Goal: Transaction & Acquisition: Book appointment/travel/reservation

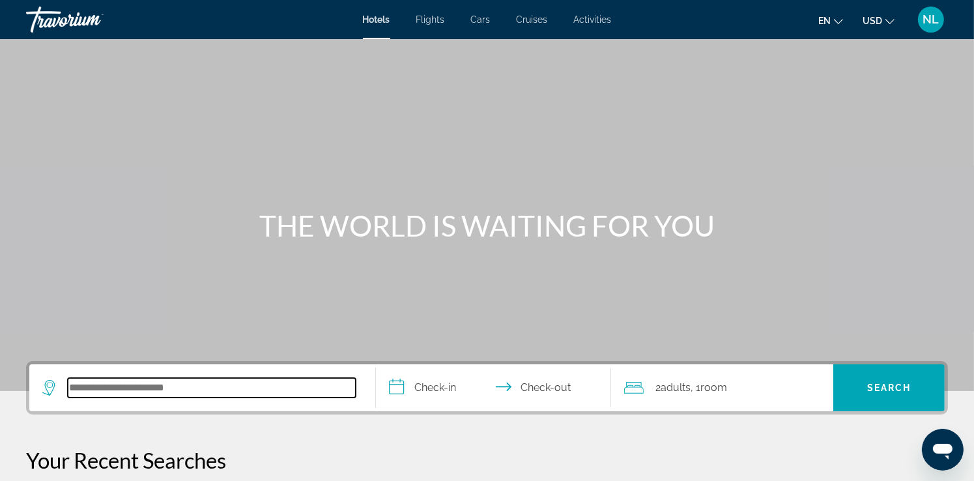
click at [163, 382] on input "Search hotel destination" at bounding box center [212, 388] width 288 height 20
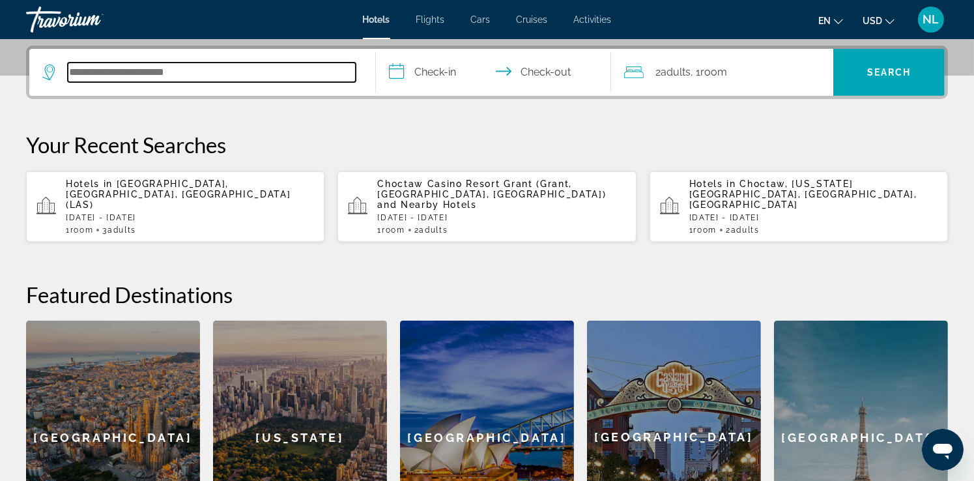
scroll to position [318, 0]
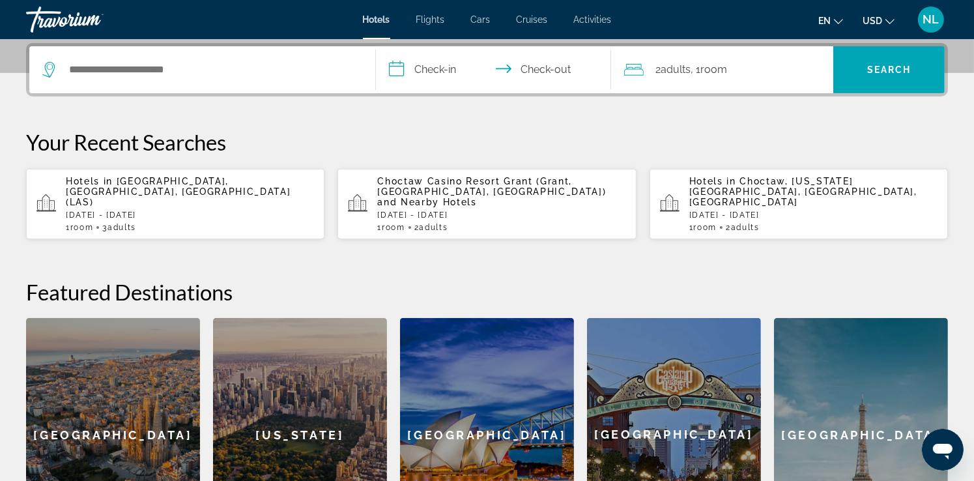
click at [128, 210] on p "[DATE] - [DATE]" at bounding box center [190, 214] width 248 height 9
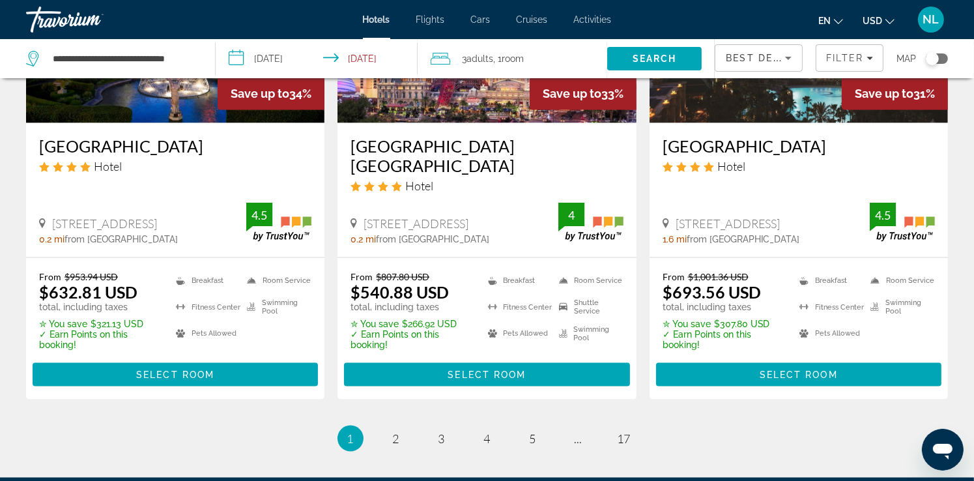
scroll to position [1876, 0]
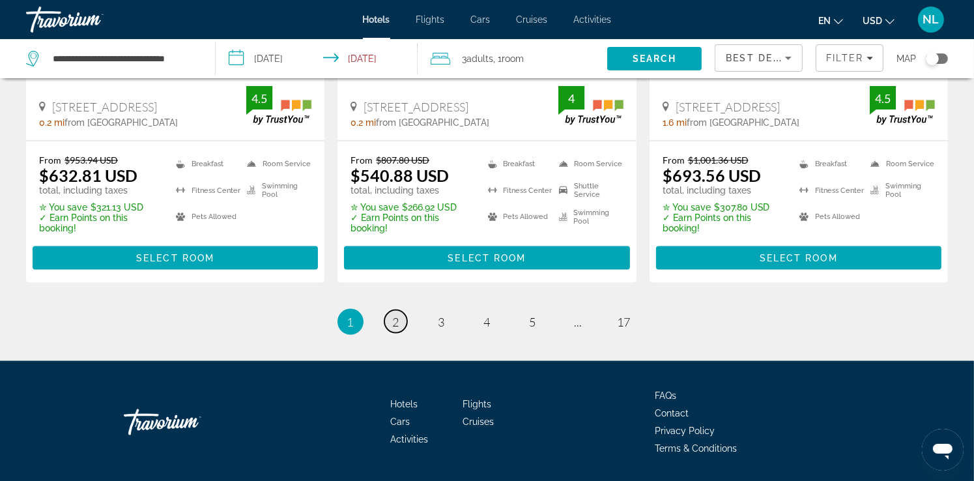
click at [394, 315] on span "2" at bounding box center [396, 322] width 7 height 14
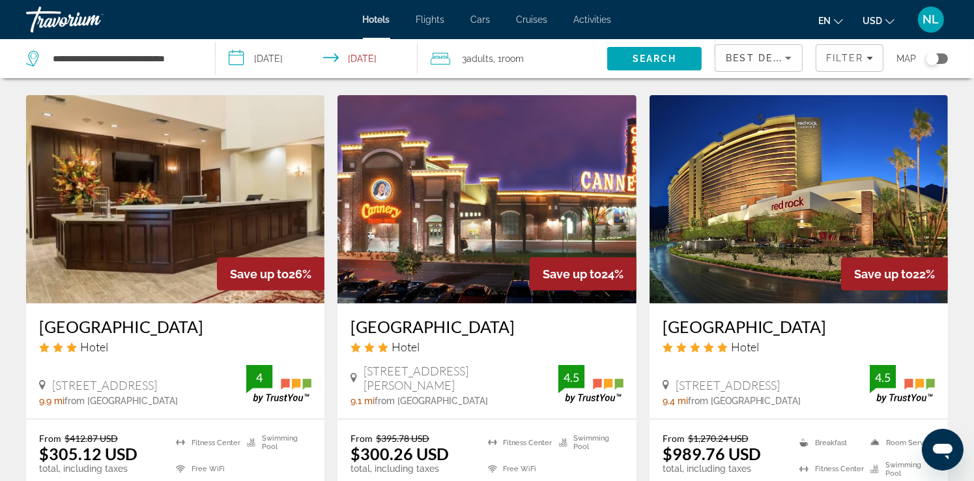
scroll to position [1824, 0]
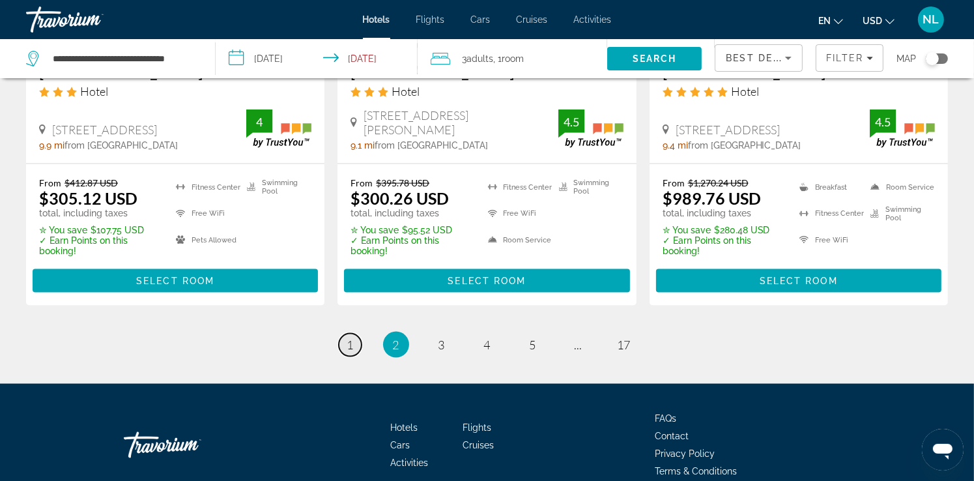
click at [347, 337] on span "1" at bounding box center [350, 344] width 7 height 14
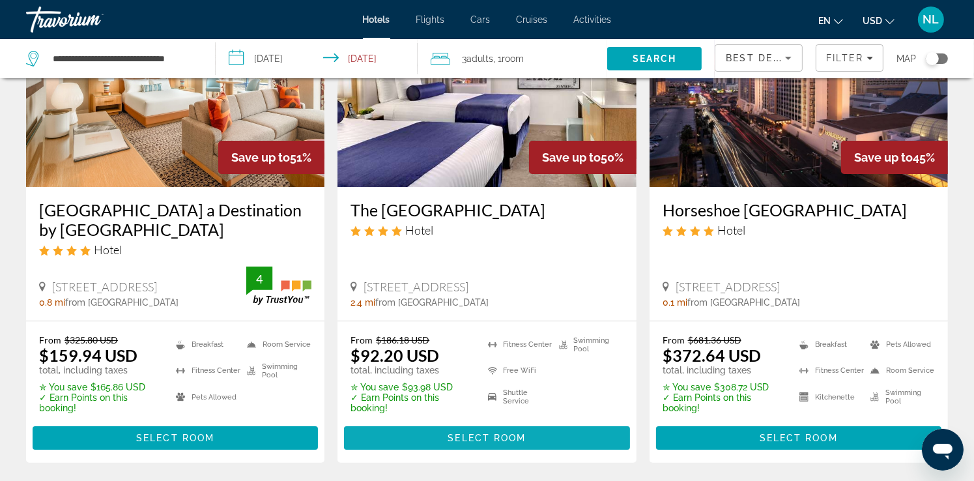
scroll to position [130, 0]
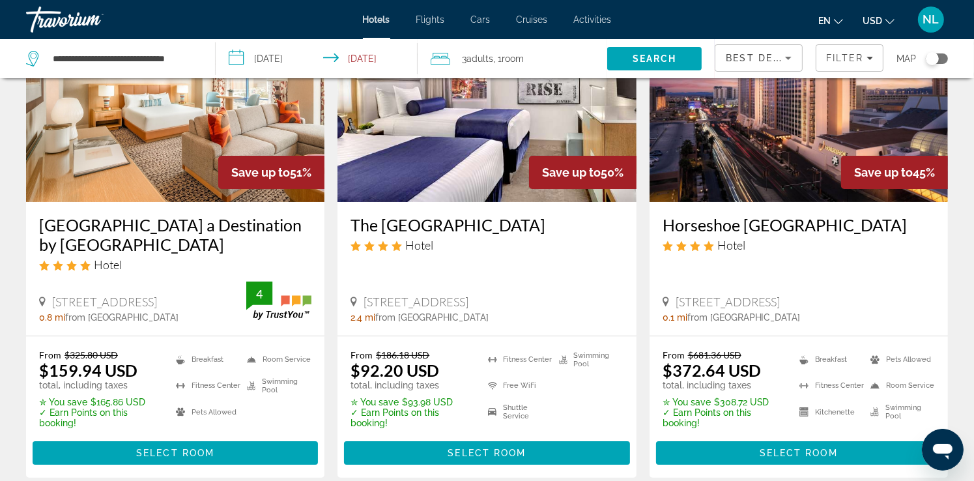
click at [735, 174] on img "Main content" at bounding box center [798, 97] width 298 height 208
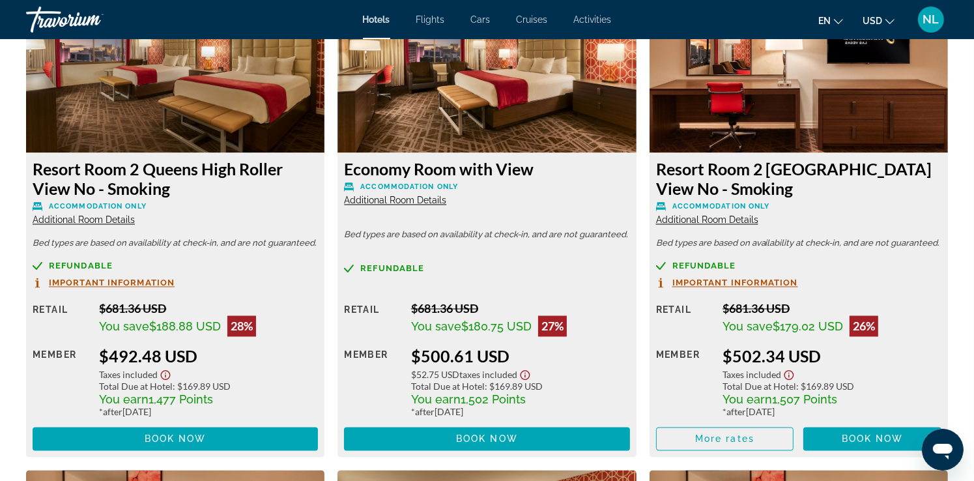
scroll to position [2349, 0]
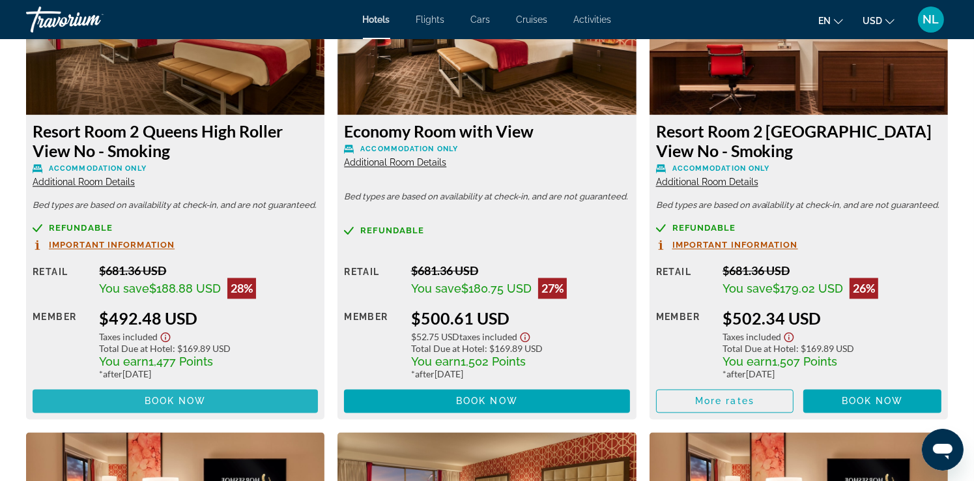
click at [190, 404] on span "Book now" at bounding box center [176, 401] width 62 height 10
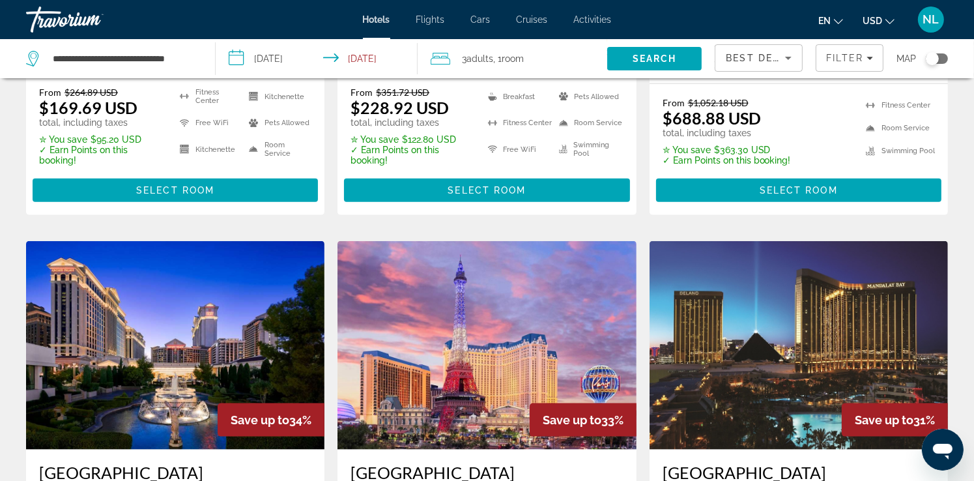
scroll to position [1628, 0]
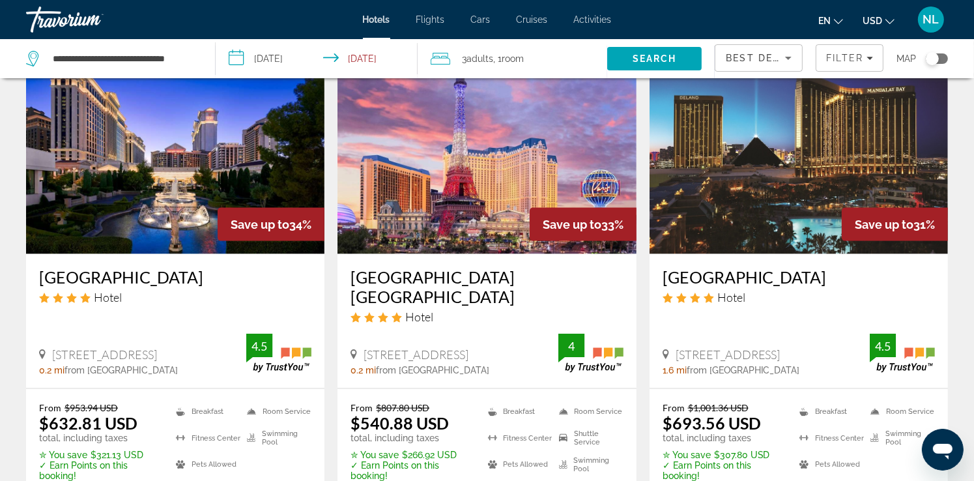
click at [469, 183] on img "Main content" at bounding box center [486, 150] width 298 height 208
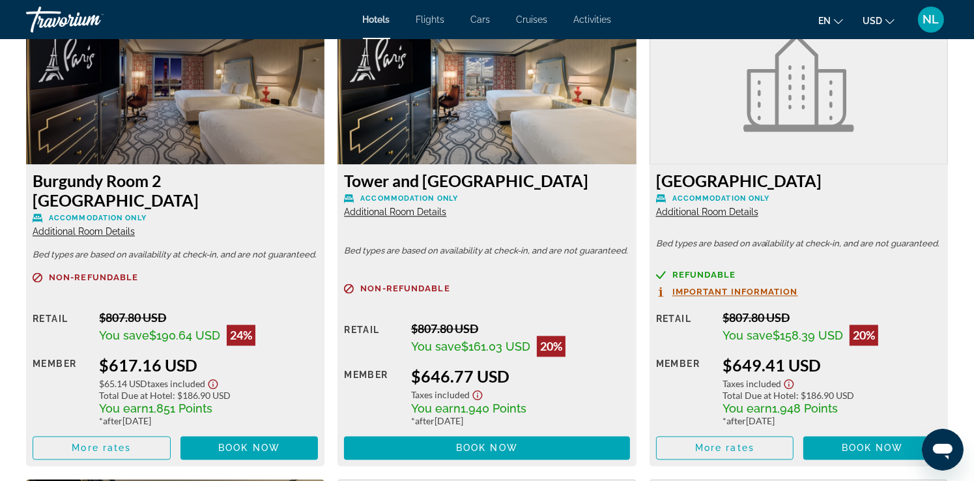
scroll to position [2321, 0]
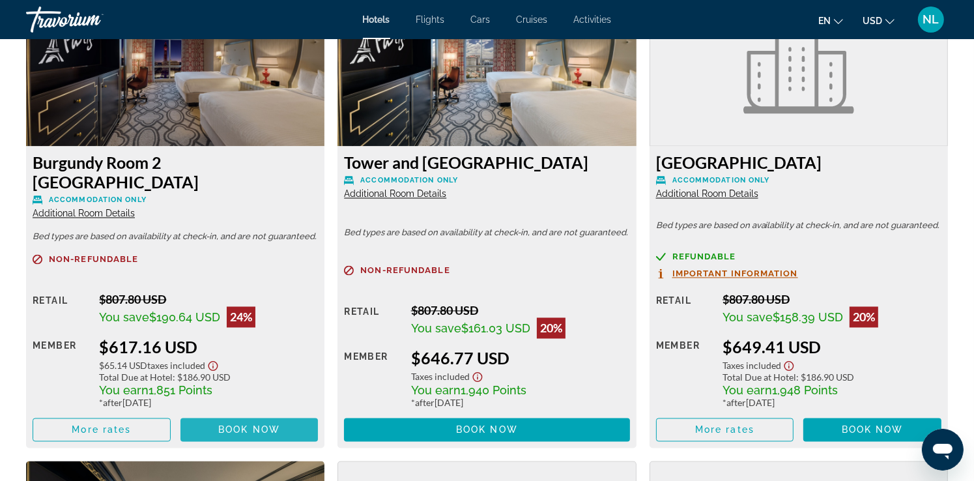
click at [263, 428] on span "Book now" at bounding box center [249, 430] width 62 height 10
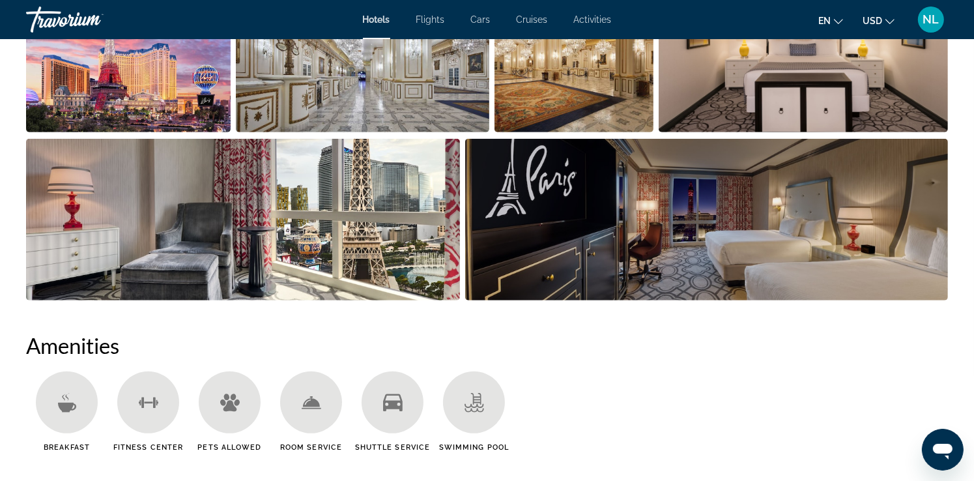
scroll to position [782, 0]
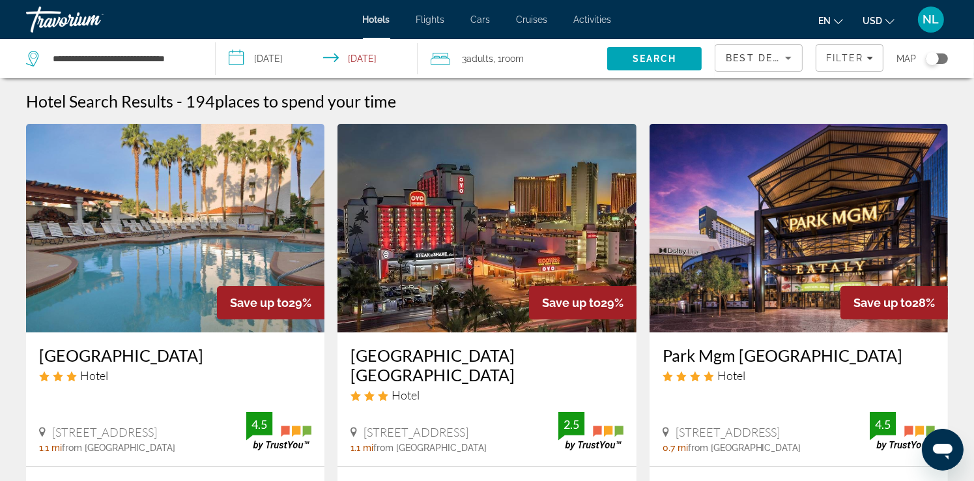
click at [947, 59] on div "Toggle map" at bounding box center [937, 58] width 22 height 10
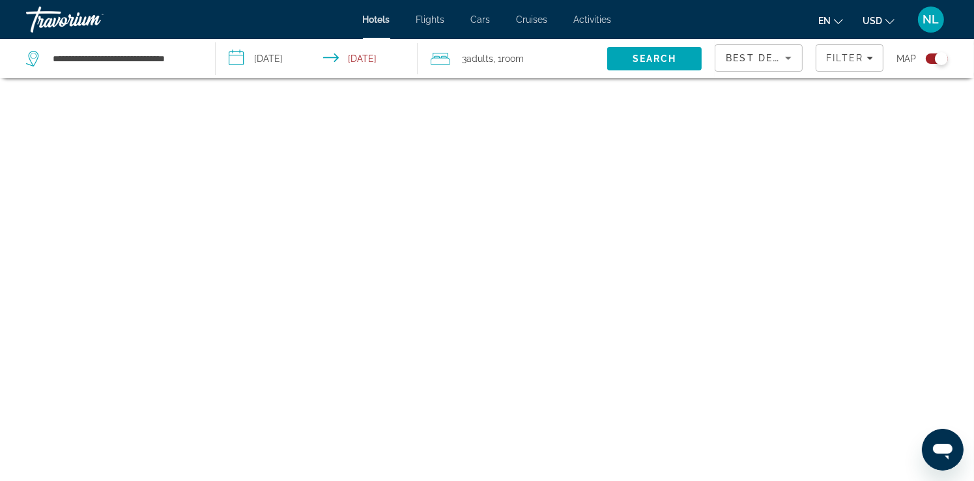
scroll to position [78, 0]
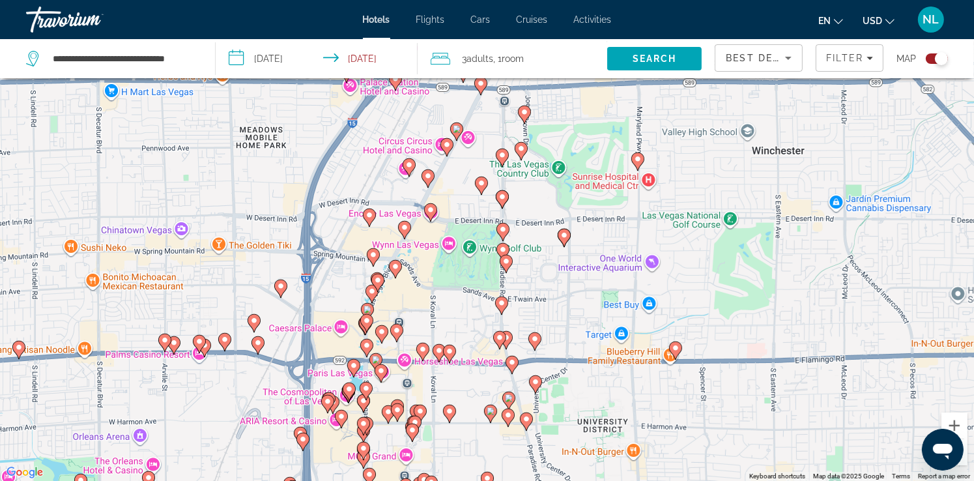
drag, startPoint x: 298, startPoint y: 191, endPoint x: 594, endPoint y: 109, distance: 306.9
click at [594, 109] on div "To activate drag with keyboard, press Alt + Enter. Once in keyboard drag state,…" at bounding box center [487, 240] width 974 height 481
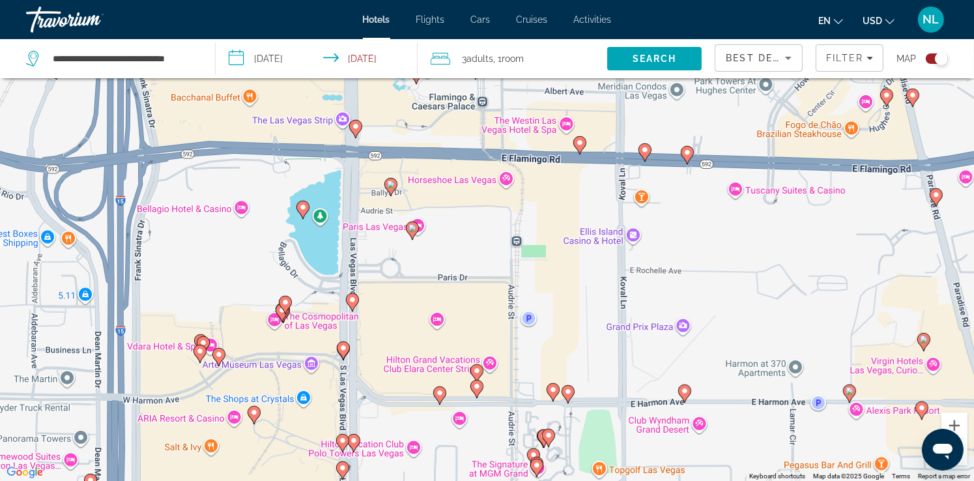
drag, startPoint x: 389, startPoint y: 341, endPoint x: 470, endPoint y: 289, distance: 95.8
click at [466, 277] on div "To activate drag with keyboard, press Alt + Enter. Once in keyboard drag state,…" at bounding box center [487, 240] width 974 height 481
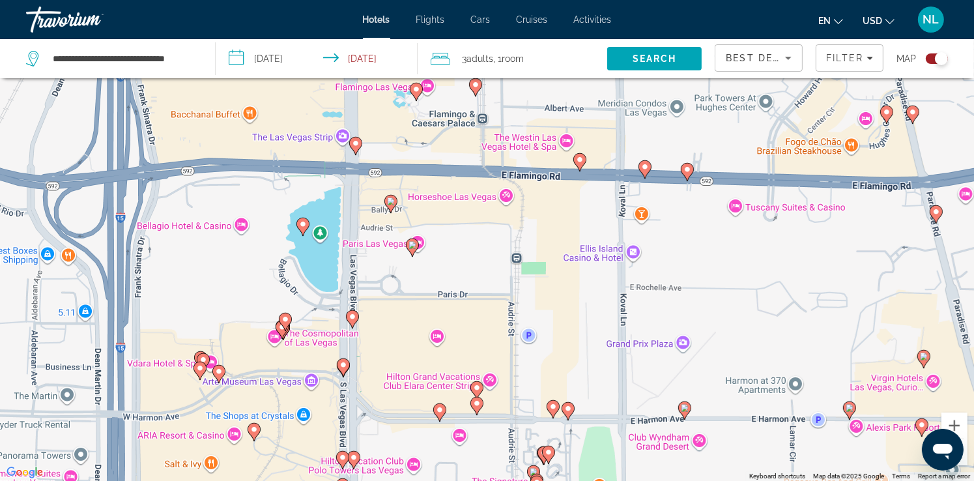
click at [393, 205] on image "Main content" at bounding box center [391, 201] width 8 height 8
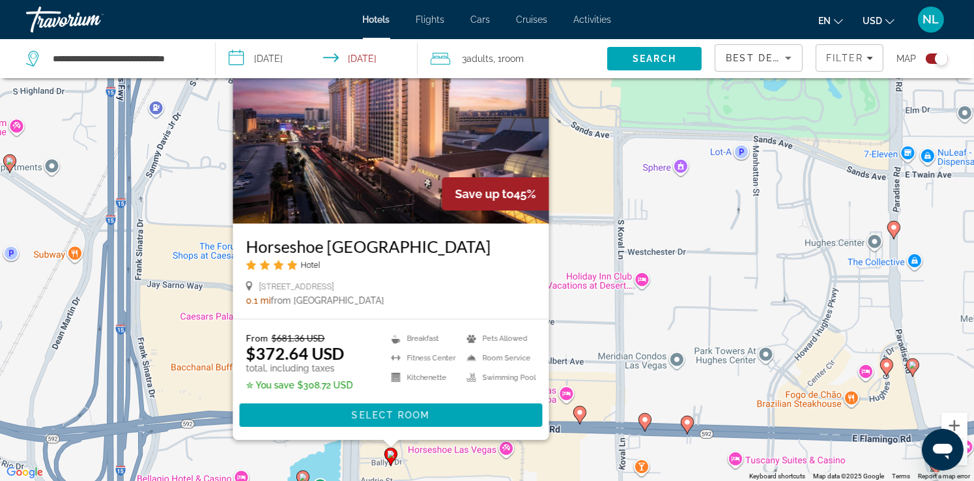
click at [585, 212] on div "To activate drag with keyboard, press Alt + Enter. Once in keyboard drag state,…" at bounding box center [487, 240] width 974 height 481
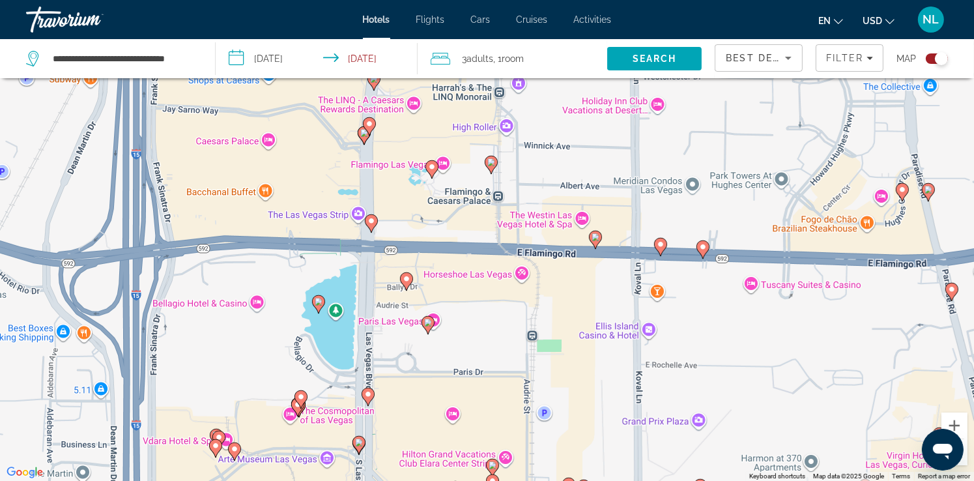
drag, startPoint x: 432, startPoint y: 370, endPoint x: 449, endPoint y: 178, distance: 192.3
click at [449, 179] on div "To activate drag with keyboard, press Alt + Enter. Once in keyboard drag state,…" at bounding box center [487, 240] width 974 height 481
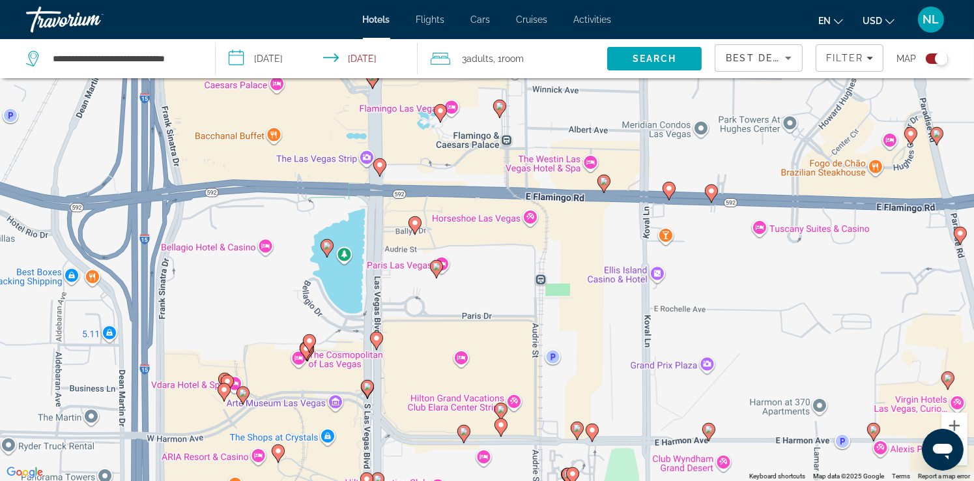
click at [435, 270] on image "Main content" at bounding box center [436, 266] width 8 height 8
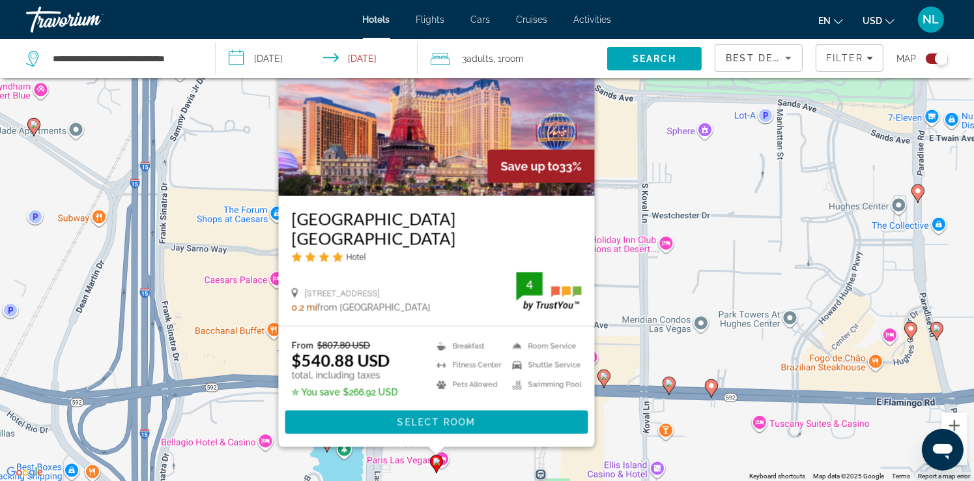
click at [676, 259] on div "To activate drag with keyboard, press Alt + Enter. Once in keyboard drag state,…" at bounding box center [487, 240] width 974 height 481
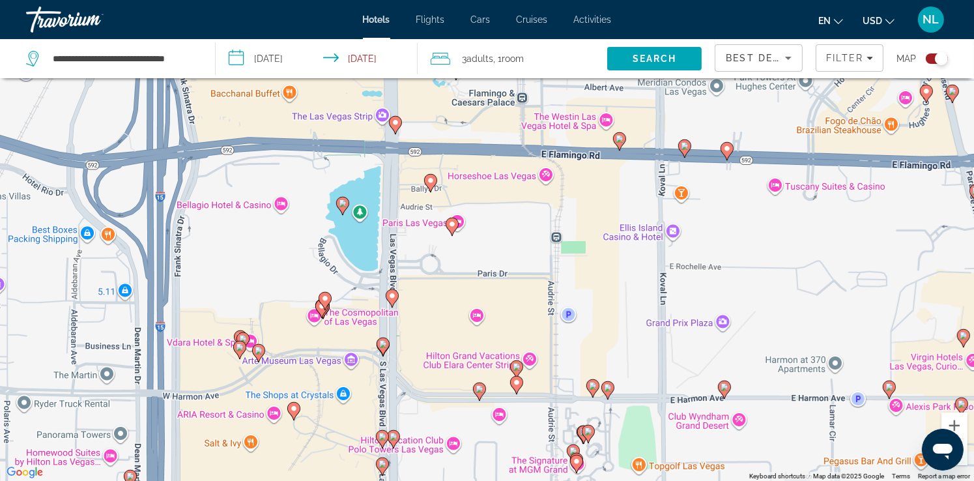
drag, startPoint x: 482, startPoint y: 437, endPoint x: 498, endPoint y: 199, distance: 238.9
click at [498, 199] on div "To activate drag with keyboard, press Alt + Enter. Once in keyboard drag state,…" at bounding box center [487, 240] width 974 height 481
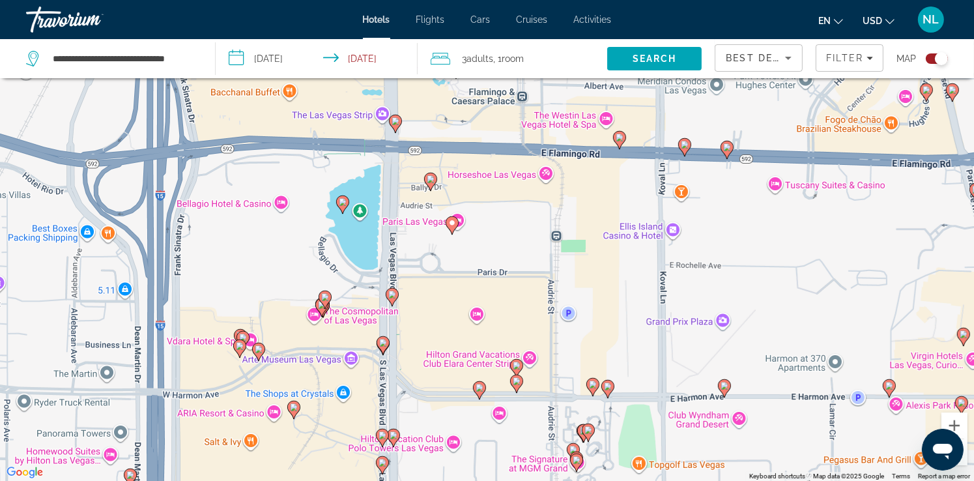
click at [391, 300] on icon "Main content" at bounding box center [392, 297] width 12 height 17
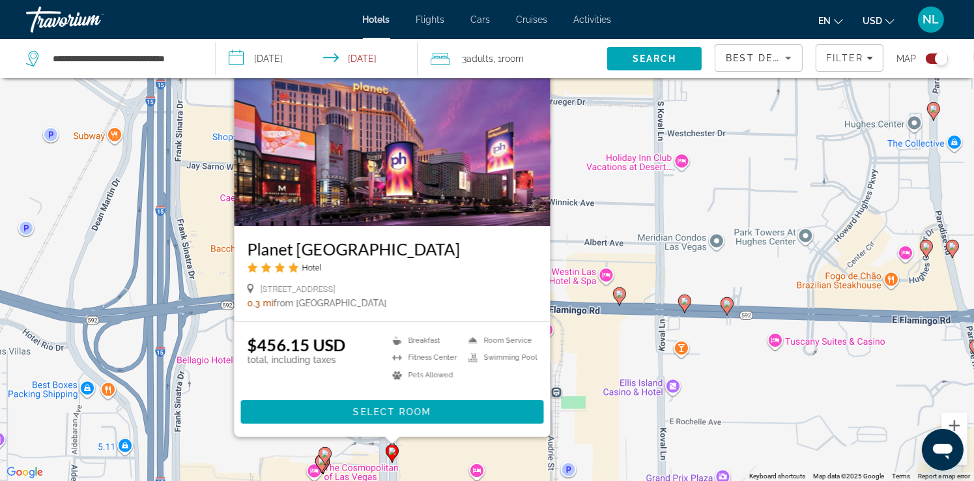
click at [602, 302] on div "To activate drag with keyboard, press Alt + Enter. Once in keyboard drag state,…" at bounding box center [487, 240] width 974 height 481
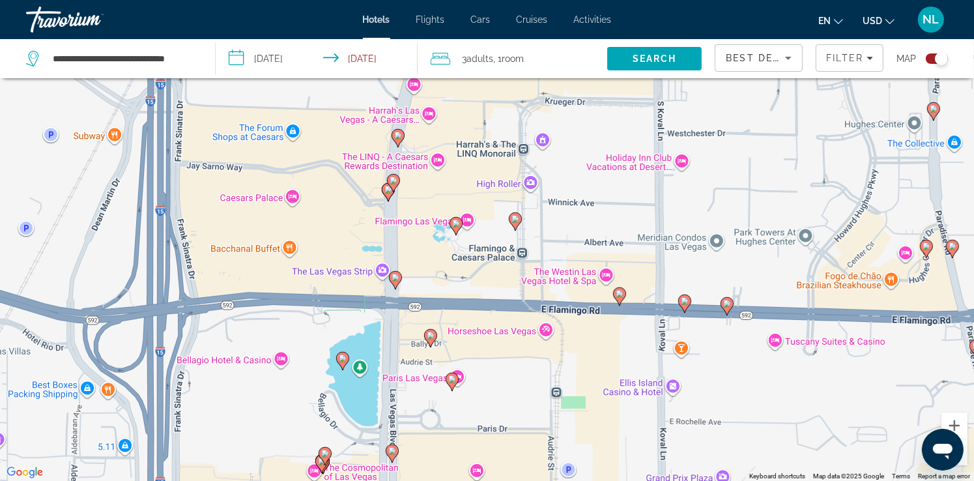
click at [342, 361] on image "Main content" at bounding box center [343, 358] width 8 height 8
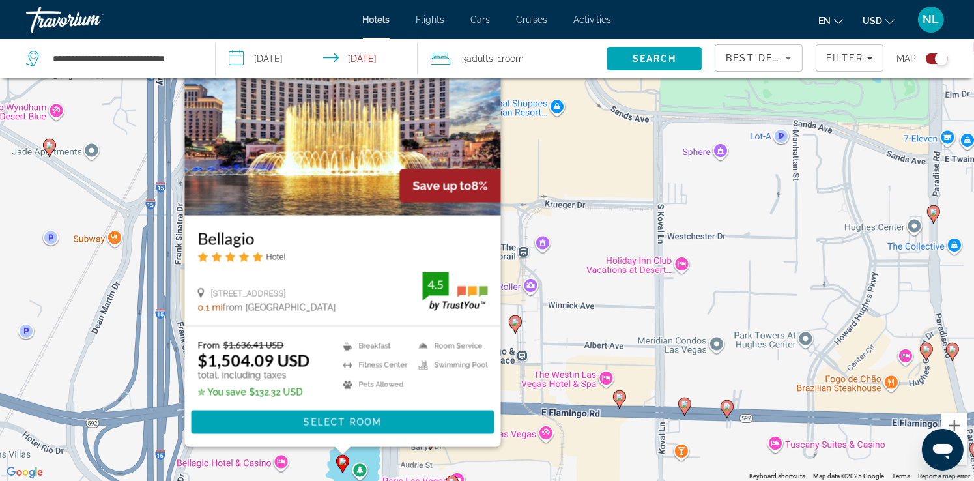
click at [542, 357] on div "To activate drag with keyboard, press Alt + Enter. Once in keyboard drag state,…" at bounding box center [487, 240] width 974 height 481
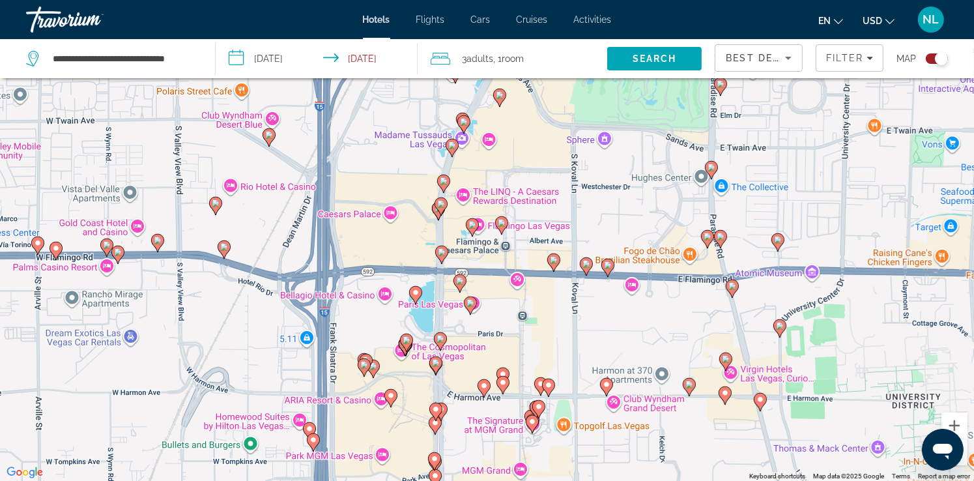
drag, startPoint x: 505, startPoint y: 379, endPoint x: 500, endPoint y: 290, distance: 89.4
click at [500, 290] on div "To activate drag with keyboard, press Alt + Enter. Once in keyboard drag state,…" at bounding box center [487, 240] width 974 height 481
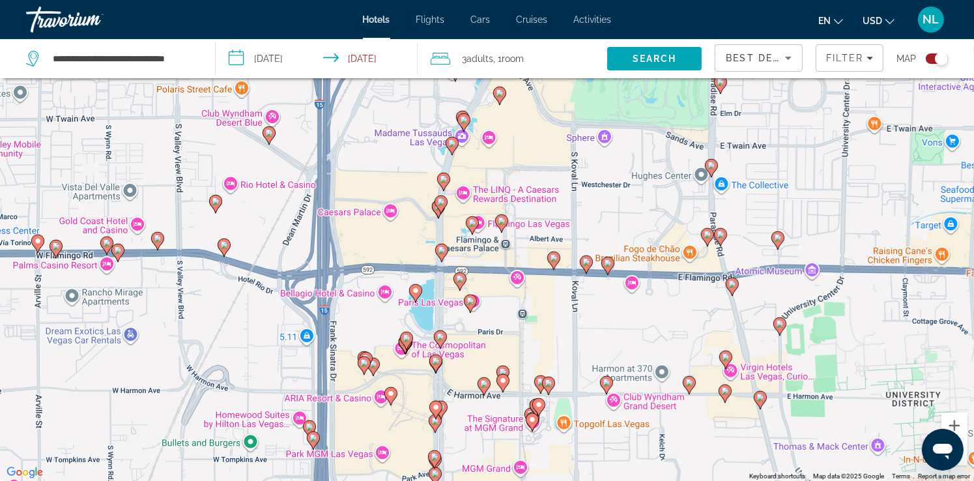
click at [441, 336] on image "Main content" at bounding box center [440, 337] width 8 height 8
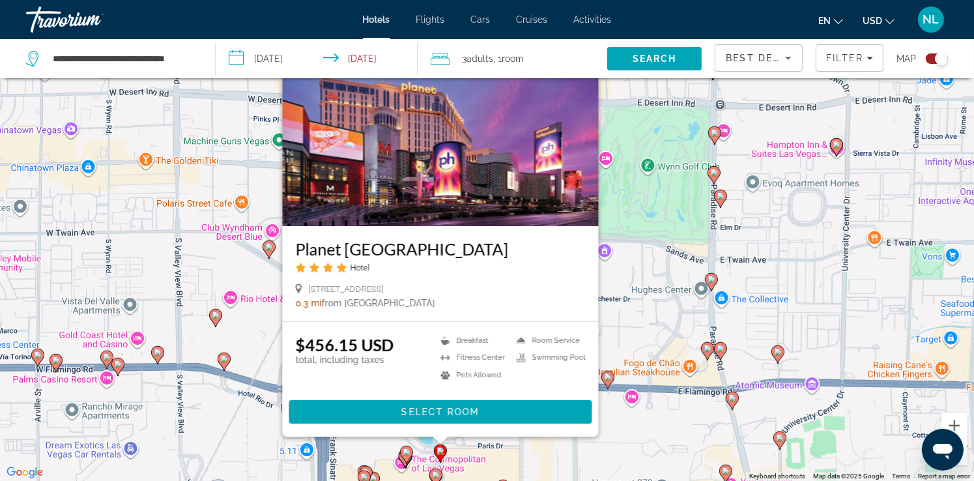
click at [457, 292] on div "[STREET_ADDRESS]" at bounding box center [440, 289] width 290 height 12
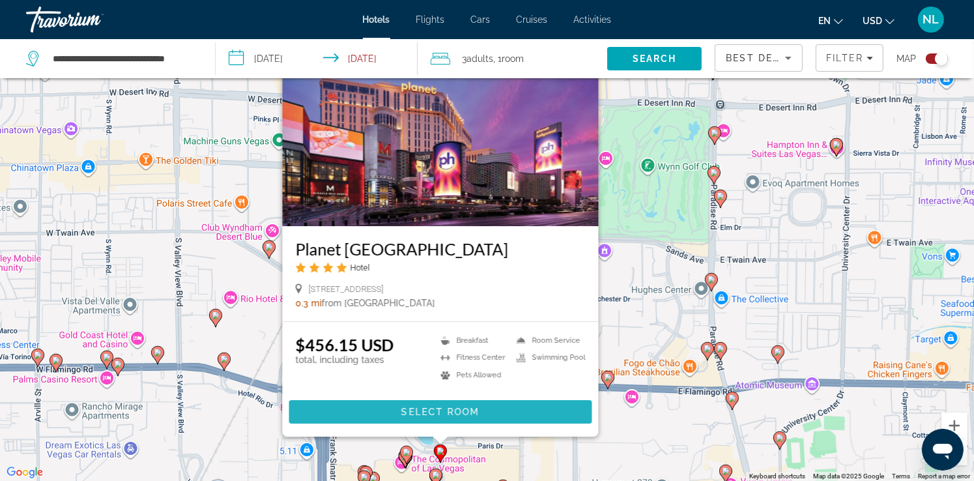
click at [402, 410] on span "Select Room" at bounding box center [440, 411] width 78 height 10
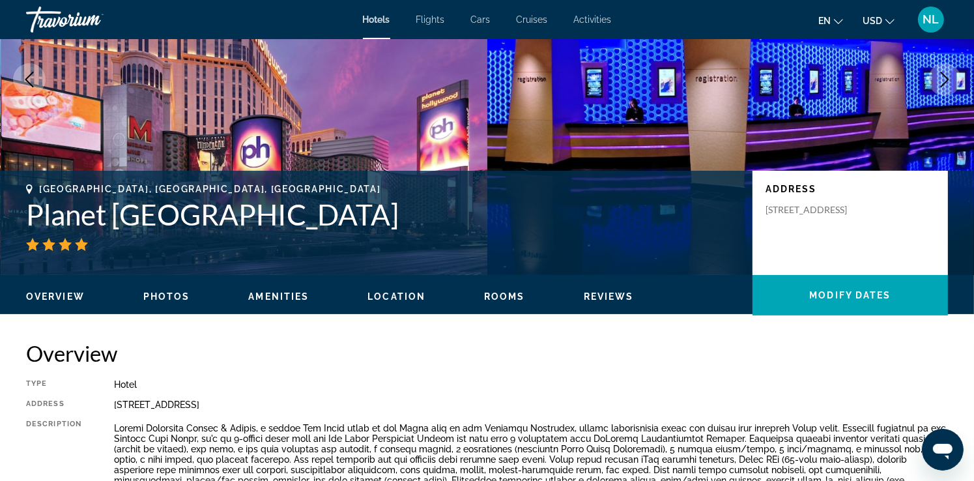
scroll to position [98, 0]
